Goal: Task Accomplishment & Management: Manage account settings

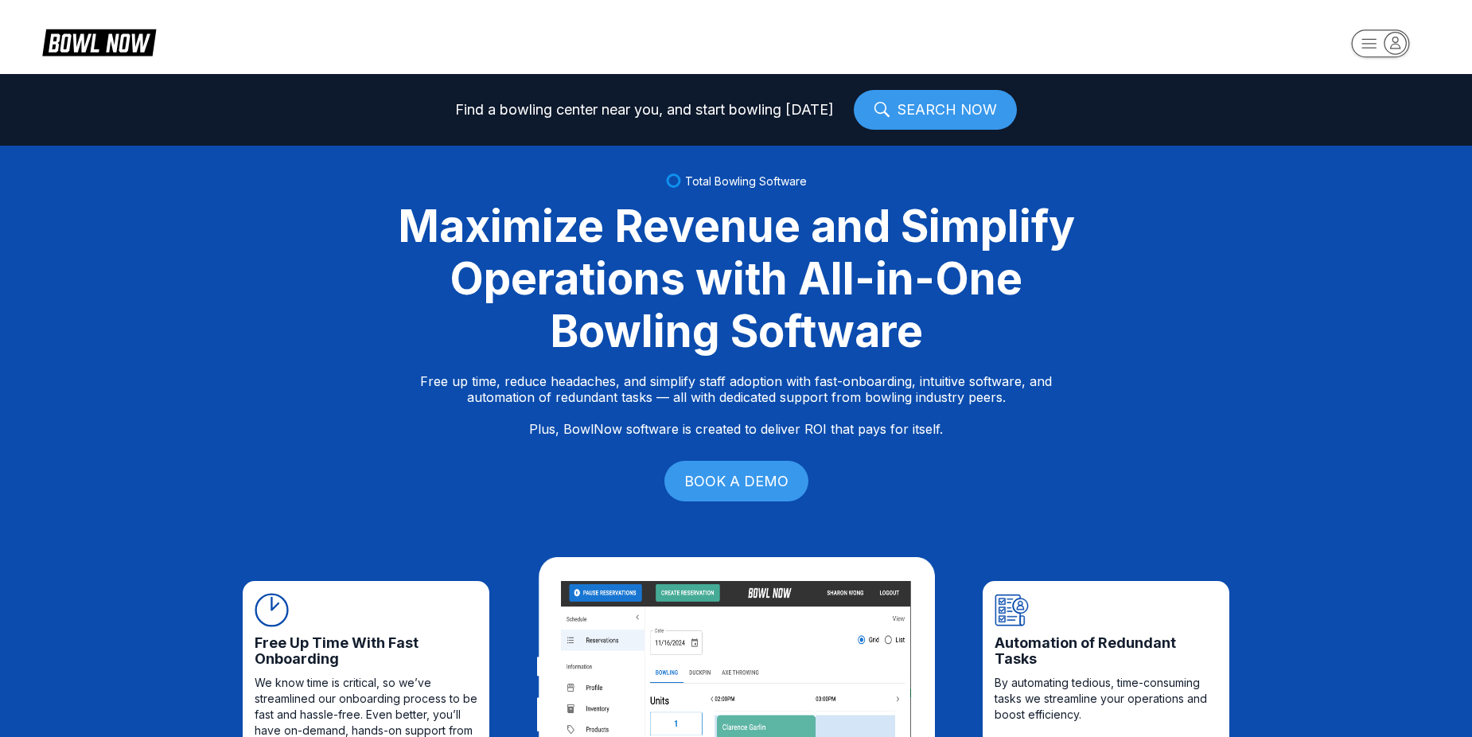
click at [1375, 53] on rect "button" at bounding box center [1380, 43] width 58 height 28
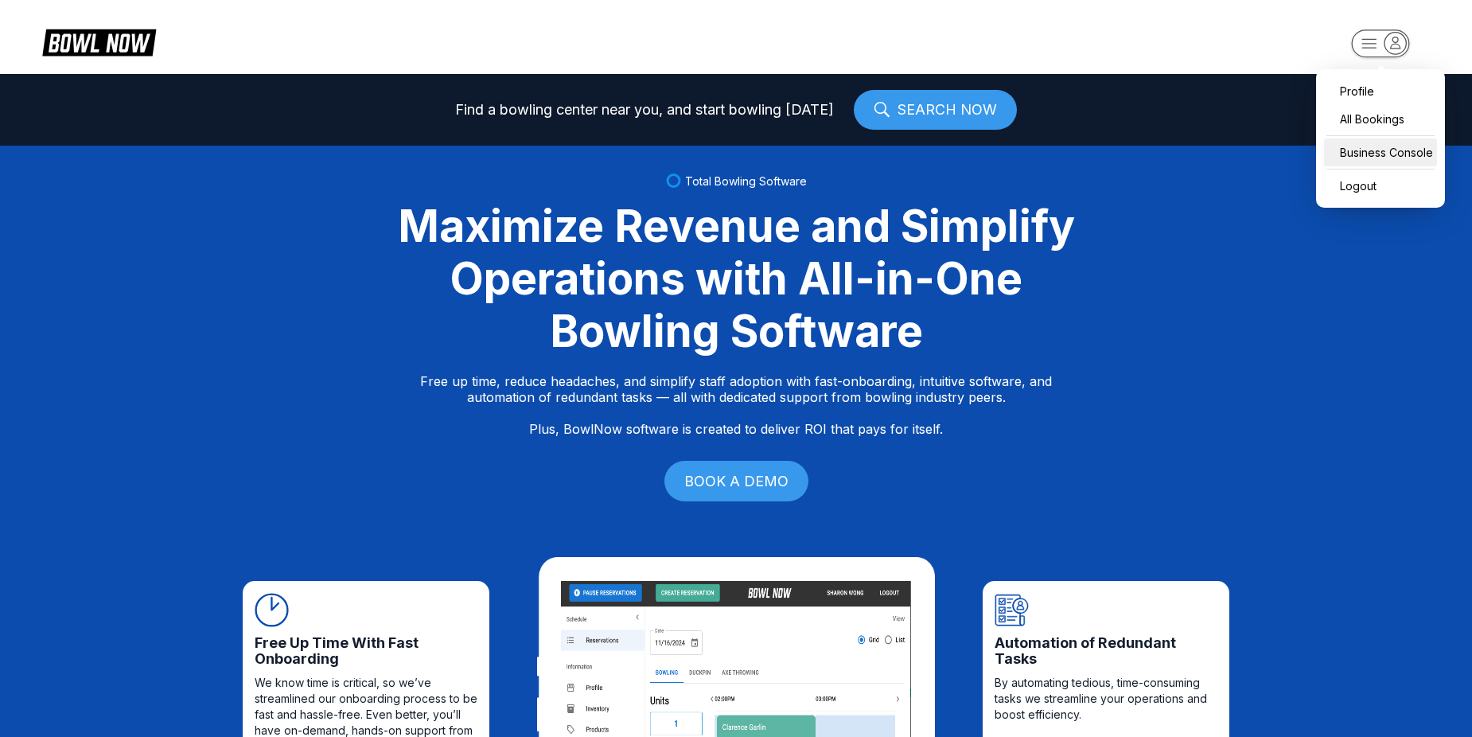
click at [1395, 157] on div "Business Console" at bounding box center [1380, 152] width 113 height 28
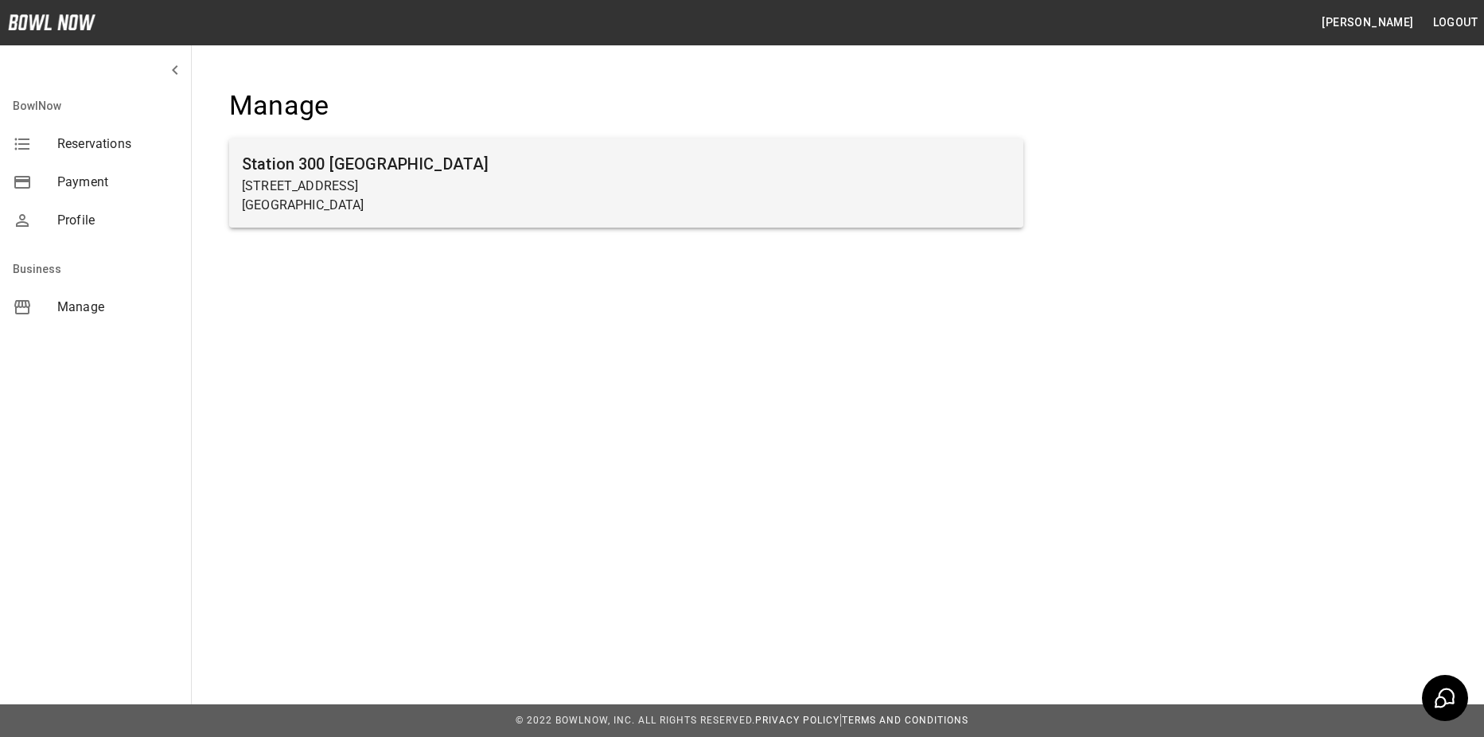
click at [728, 212] on p "[GEOGRAPHIC_DATA]" at bounding box center [626, 205] width 768 height 19
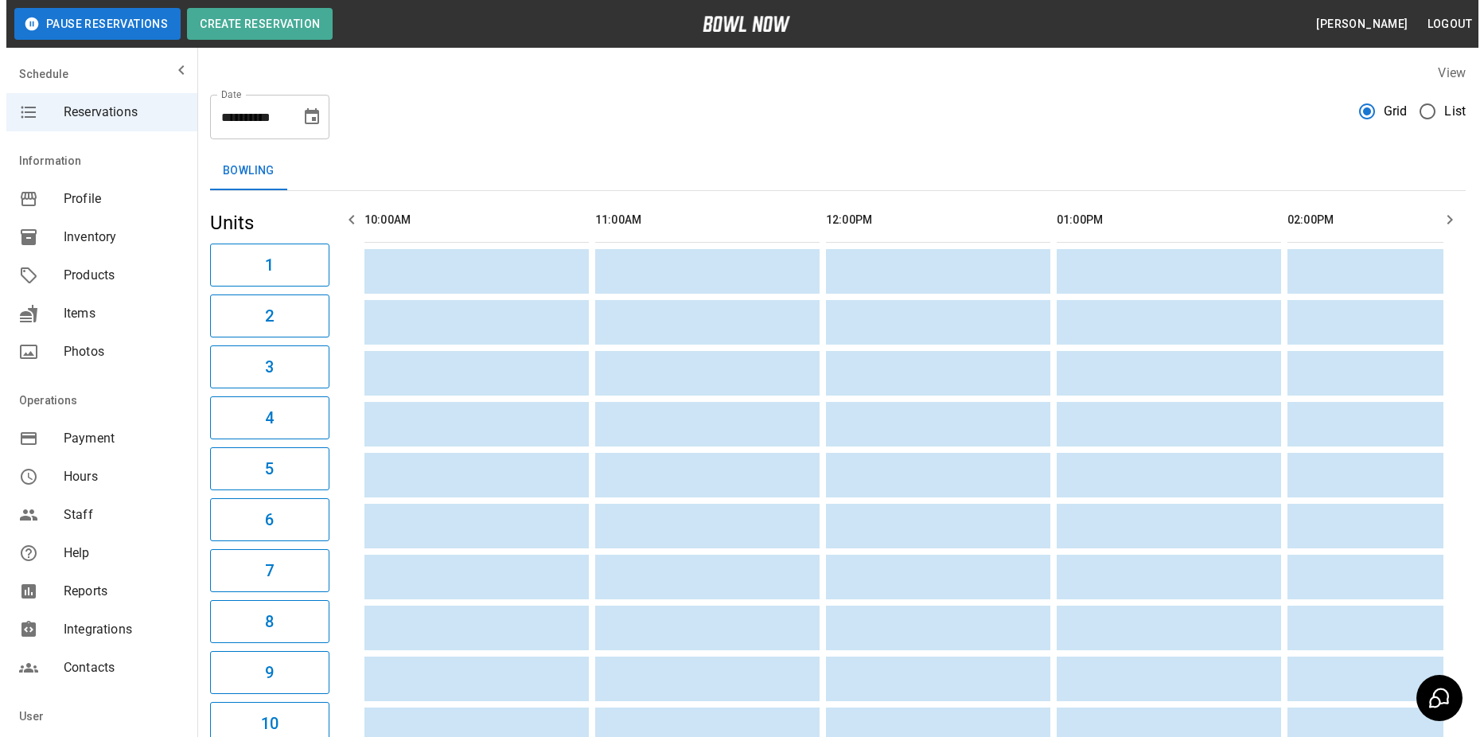
scroll to position [0, 1846]
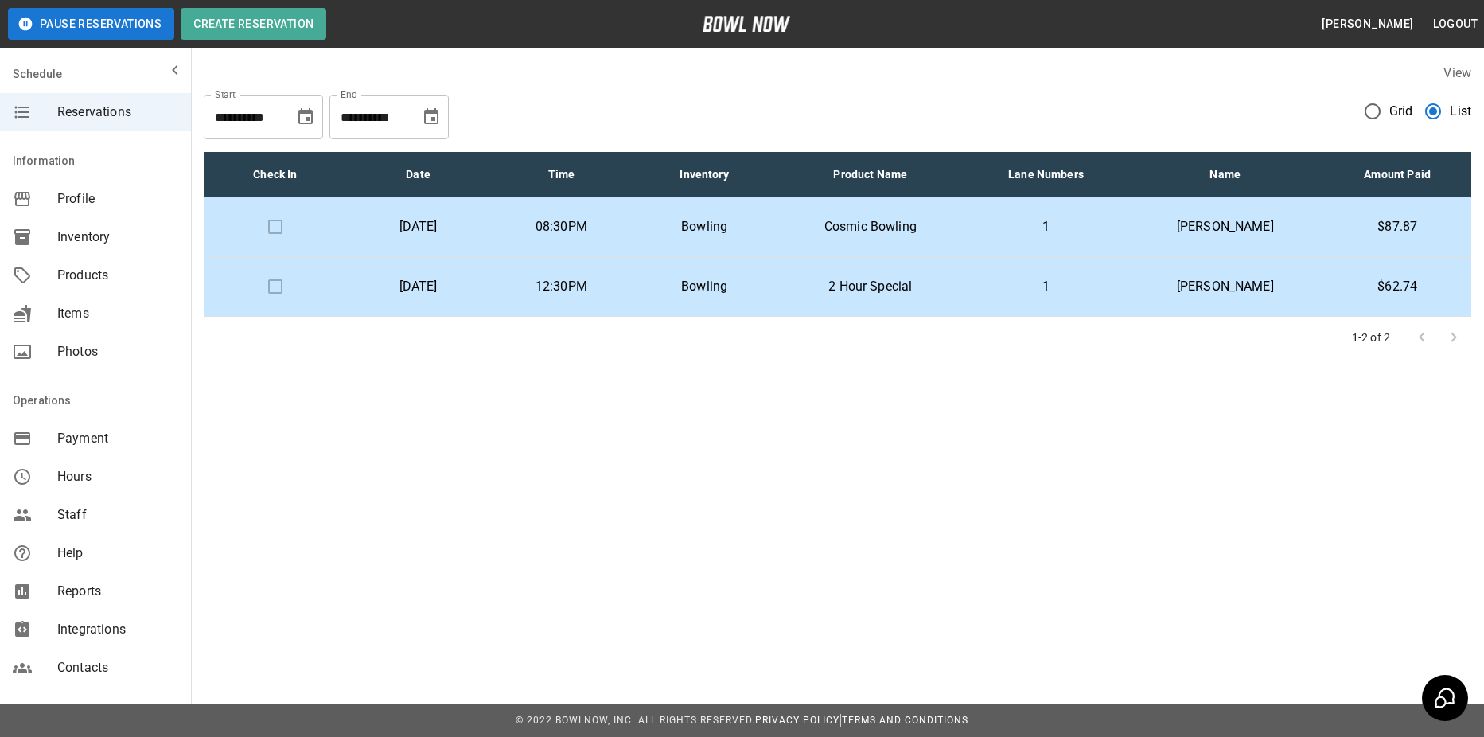
click at [965, 224] on td "Cosmic Bowling" at bounding box center [870, 227] width 189 height 60
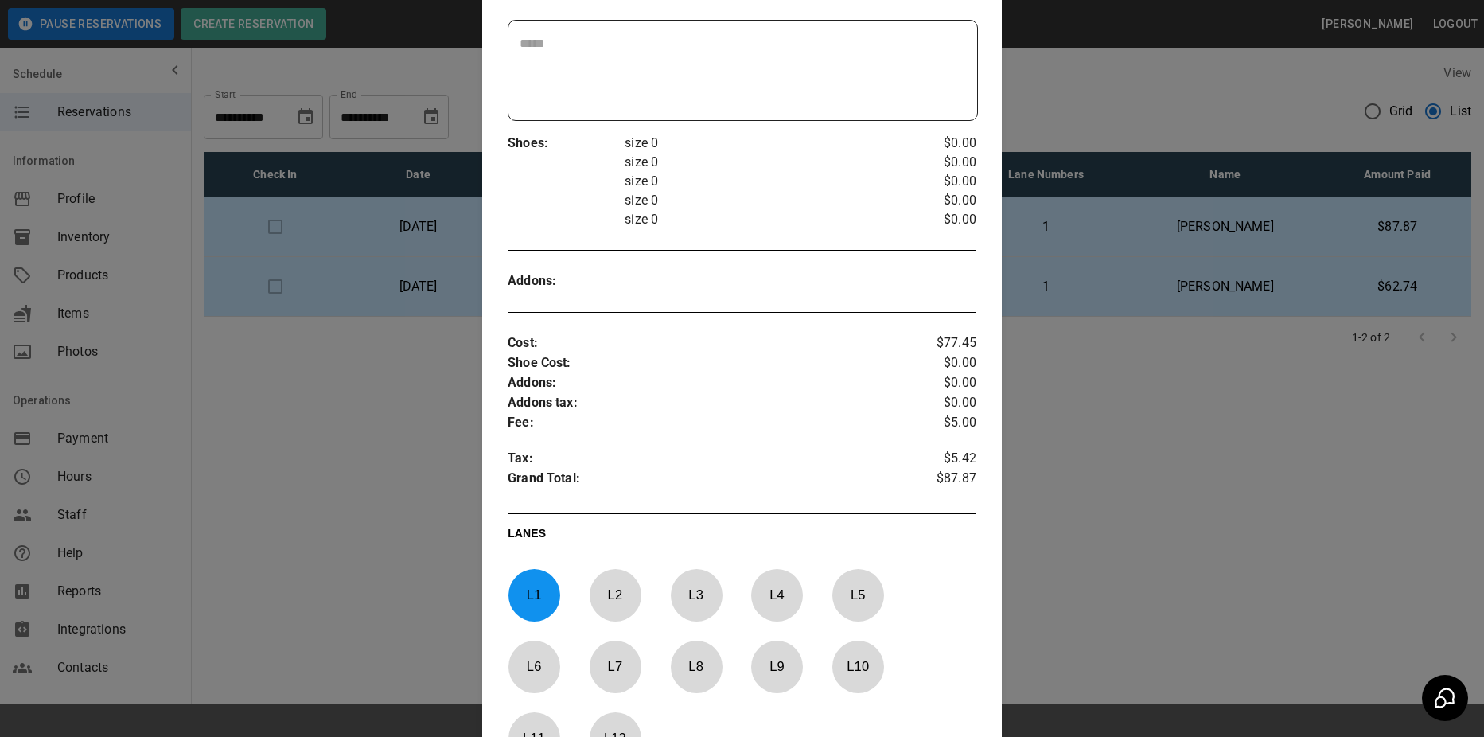
scroll to position [503, 0]
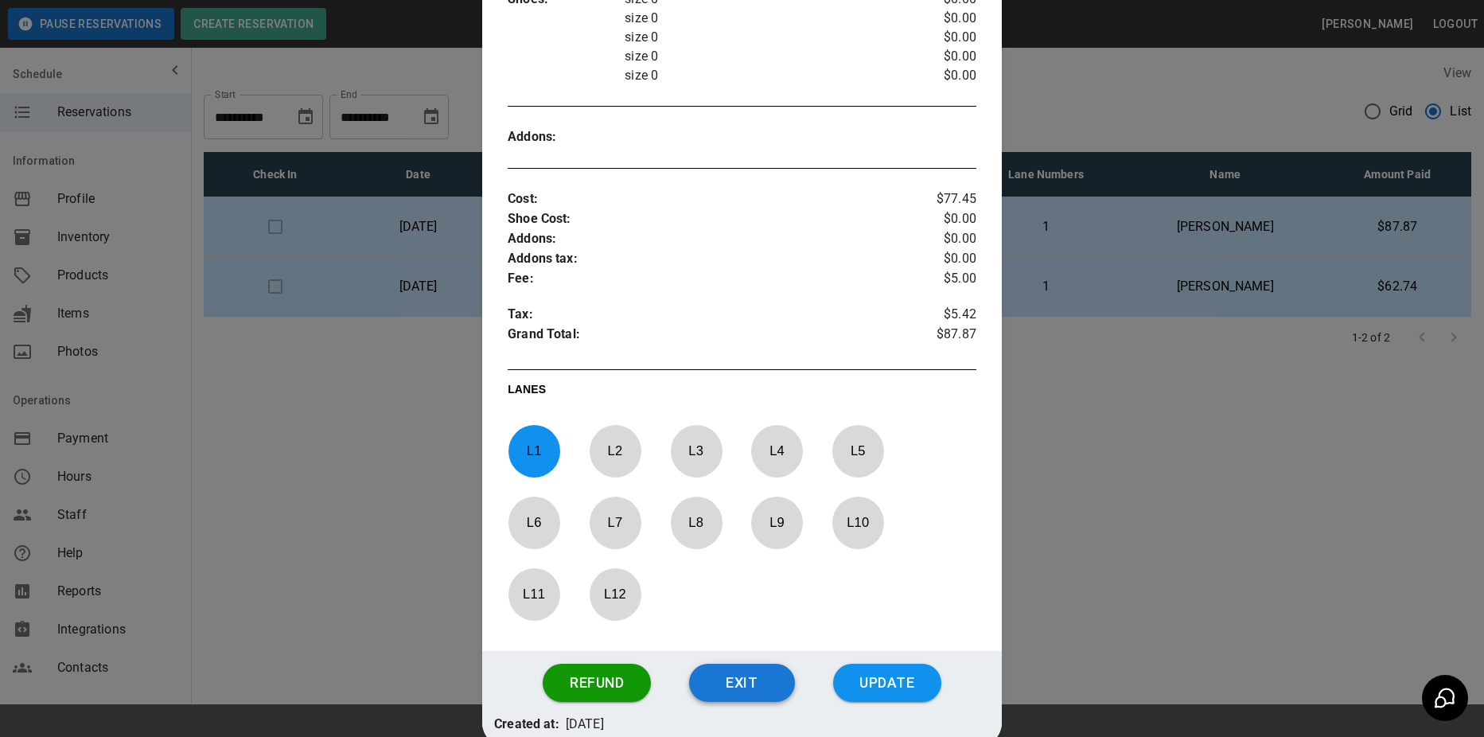
click at [734, 694] on button "Exit" at bounding box center [742, 682] width 106 height 38
